Goal: Task Accomplishment & Management: Complete application form

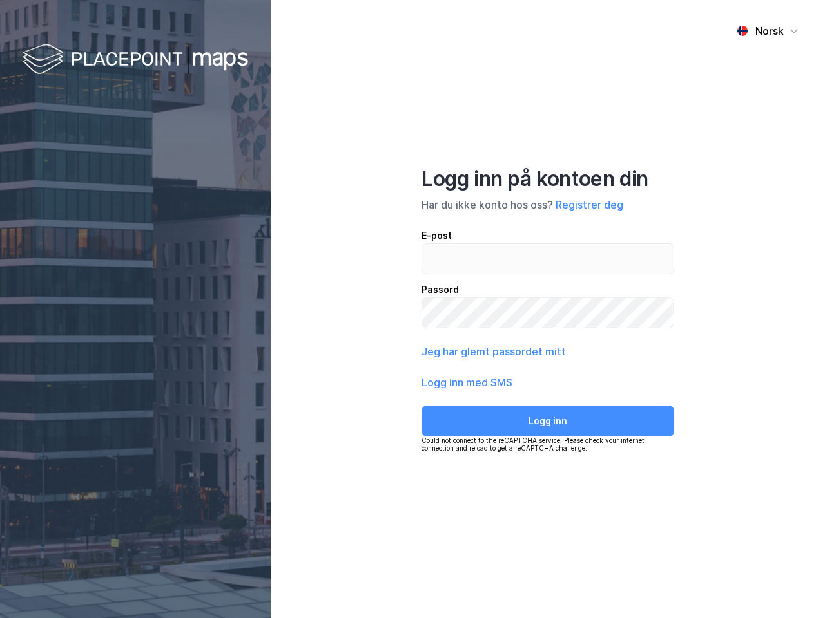
click at [412, 309] on div "Norsk Logg inn på kontoen din Har du ikke konto hos oss? Registrer deg E-post P…" at bounding box center [548, 309] width 554 height 618
click at [135, 60] on img at bounding box center [135, 60] width 225 height 38
click at [767, 31] on div "Norsk" at bounding box center [769, 30] width 28 height 15
click at [589, 205] on button "Registrer deg" at bounding box center [589, 204] width 68 height 15
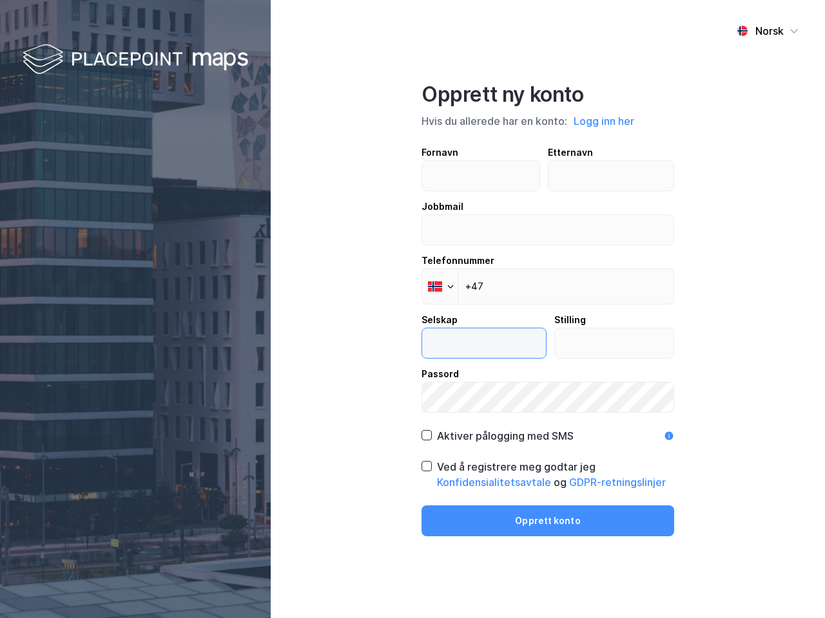
click at [492, 352] on input "text" at bounding box center [484, 344] width 124 height 30
click at [467, 383] on label "Passord" at bounding box center [547, 390] width 253 height 46
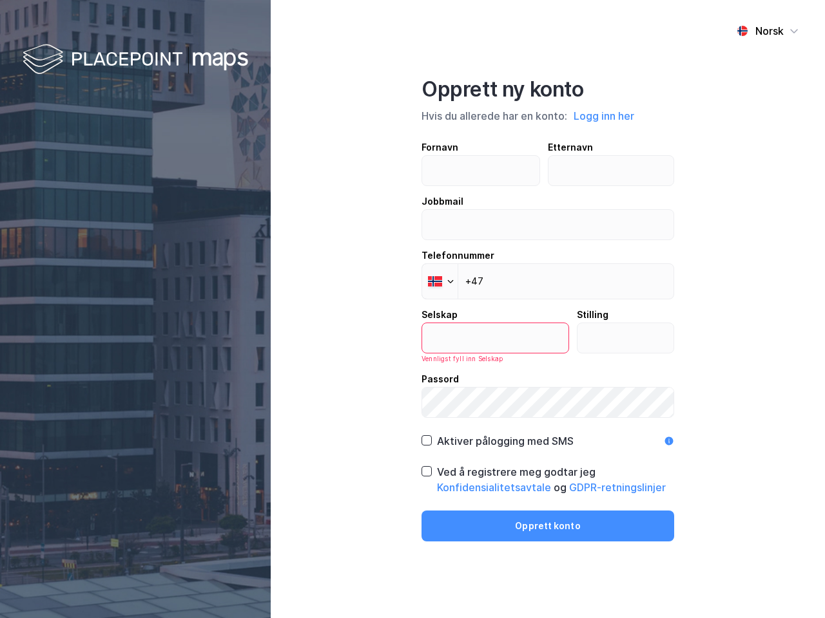
click at [548, 421] on div "Opprett ny konto Hvis du allerede har en konto: Logg inn her Fornavn Etternavn …" at bounding box center [547, 309] width 253 height 465
